Goal: Find specific page/section: Find specific page/section

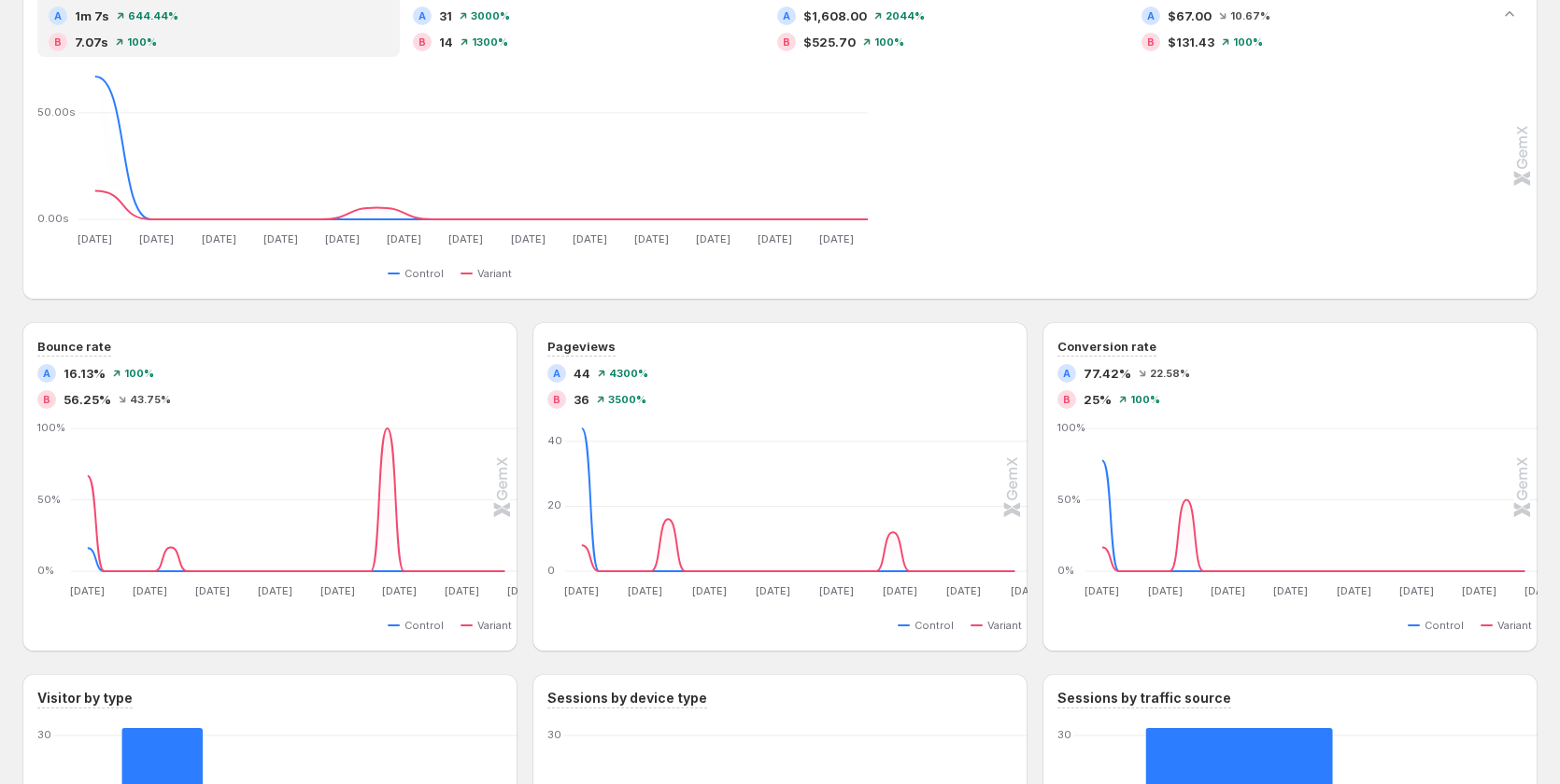
scroll to position [1027, 0]
